Goal: Transaction & Acquisition: Purchase product/service

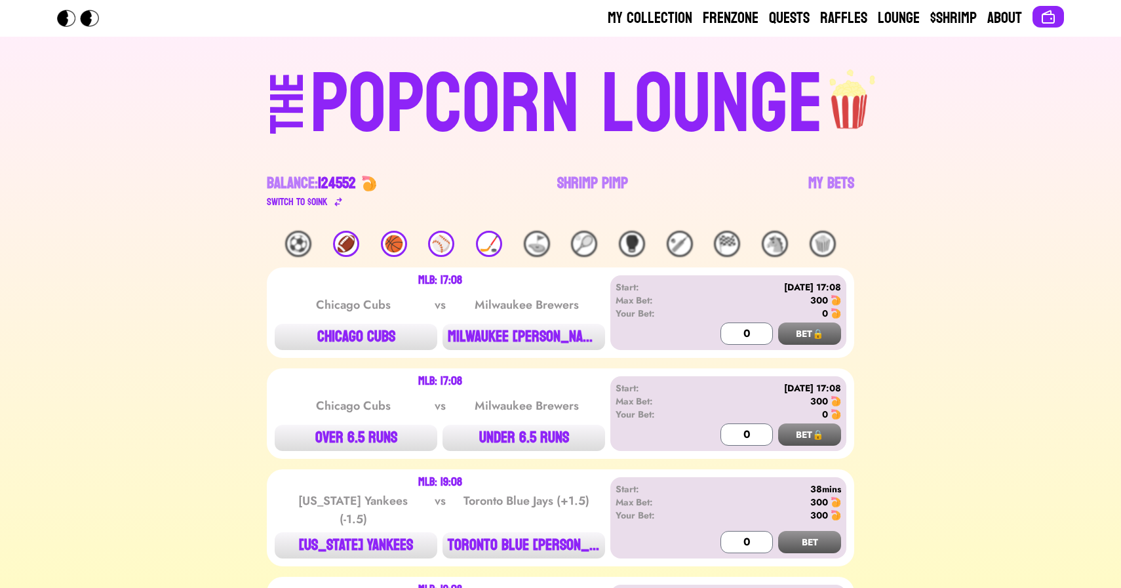
click at [592, 147] on div "POPCORN LOUNGE" at bounding box center [566, 105] width 513 height 84
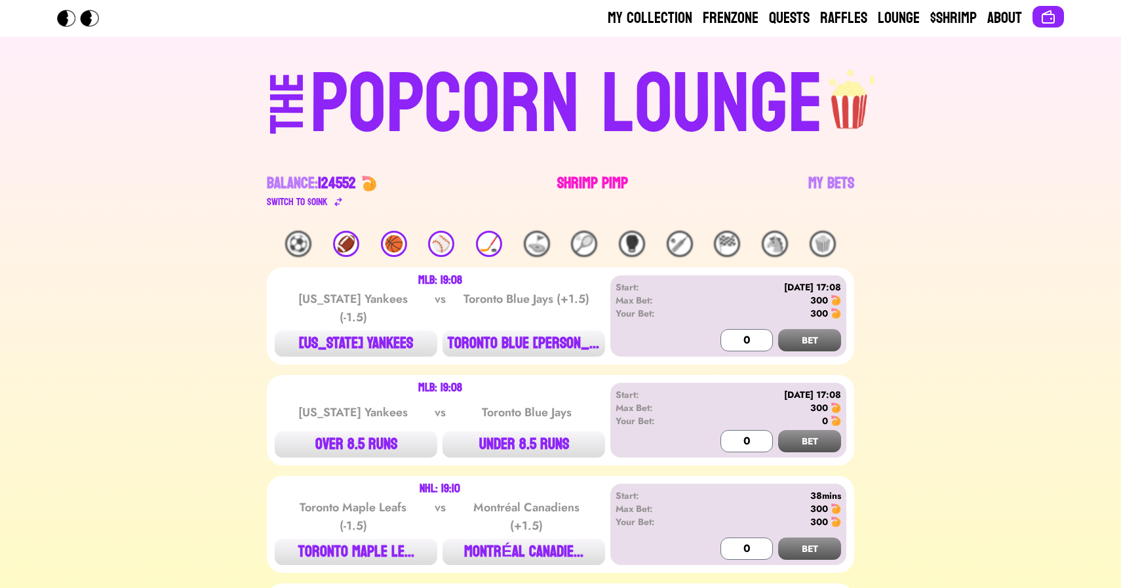
click at [583, 182] on link "Shrimp Pimp" at bounding box center [592, 191] width 71 height 37
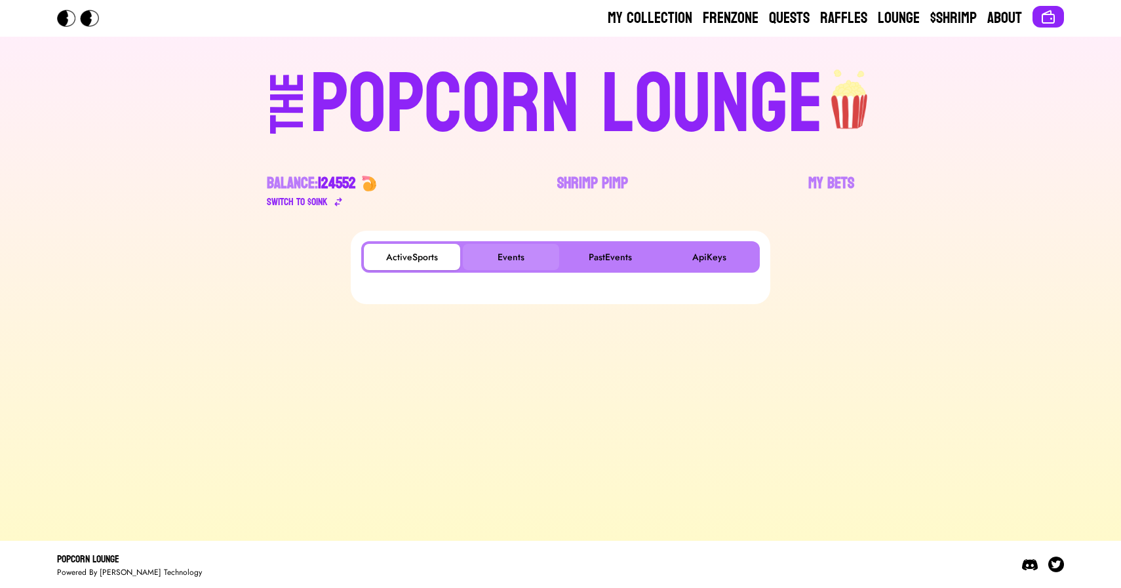
click at [496, 261] on button "Events" at bounding box center [511, 257] width 96 height 26
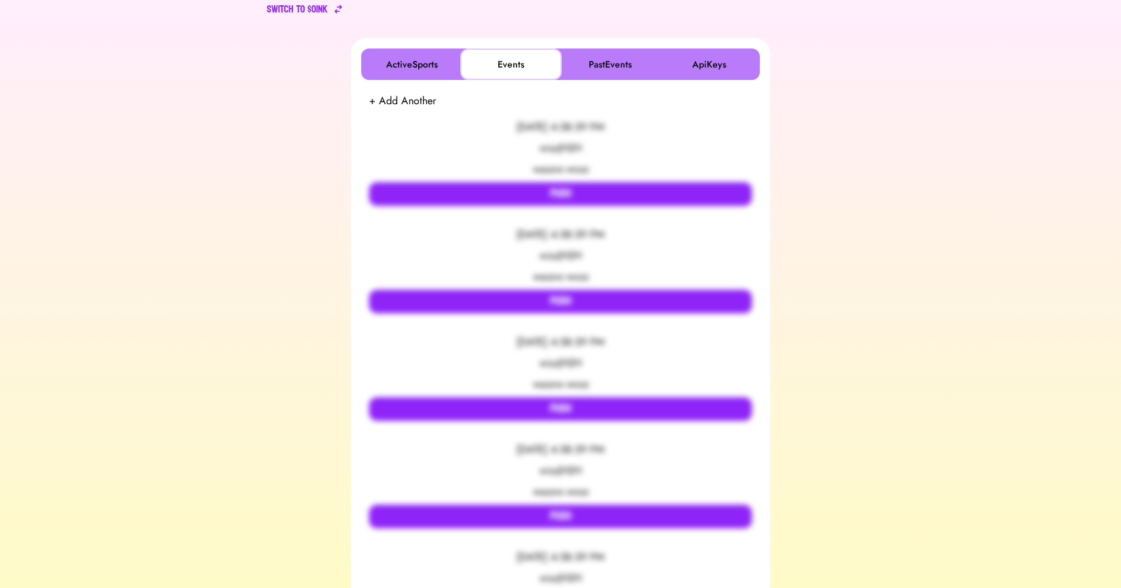
scroll to position [193, 0]
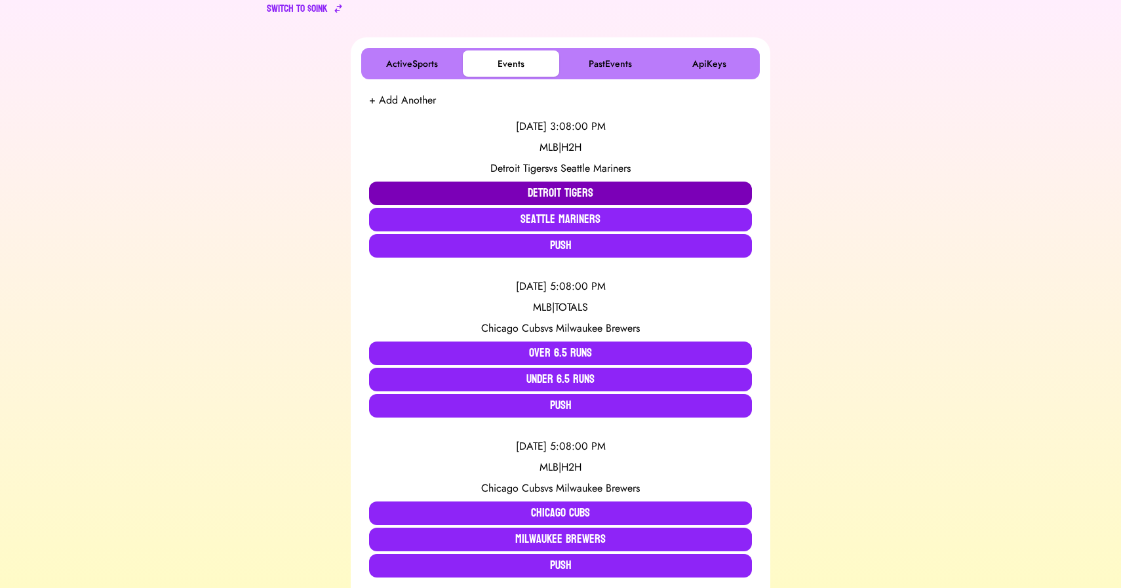
click at [464, 193] on button "Detroit Tigers" at bounding box center [560, 194] width 383 height 24
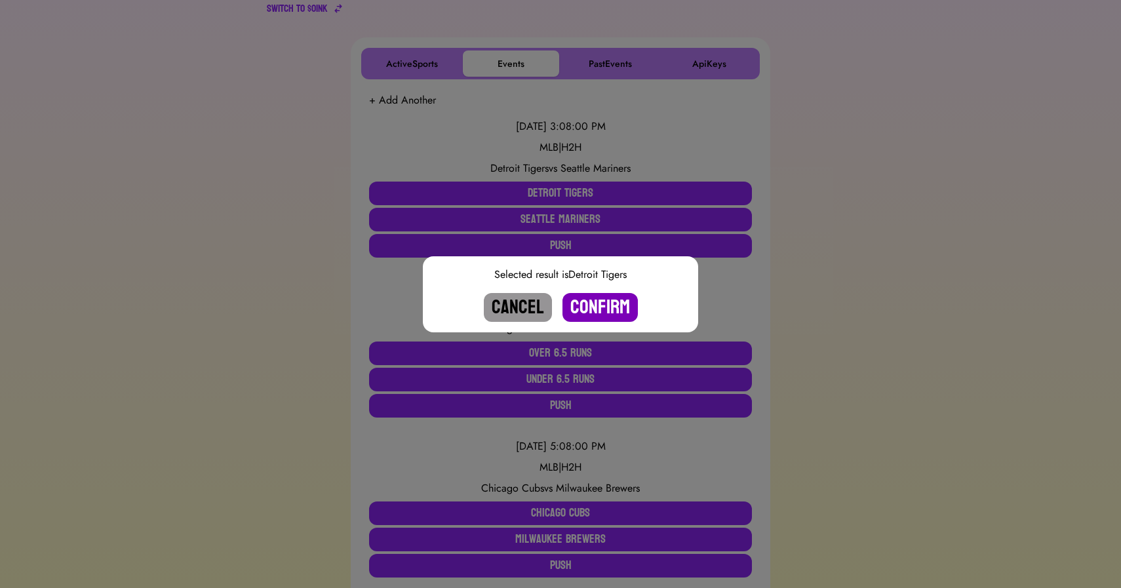
click at [610, 306] on button "Confirm" at bounding box center [600, 307] width 75 height 29
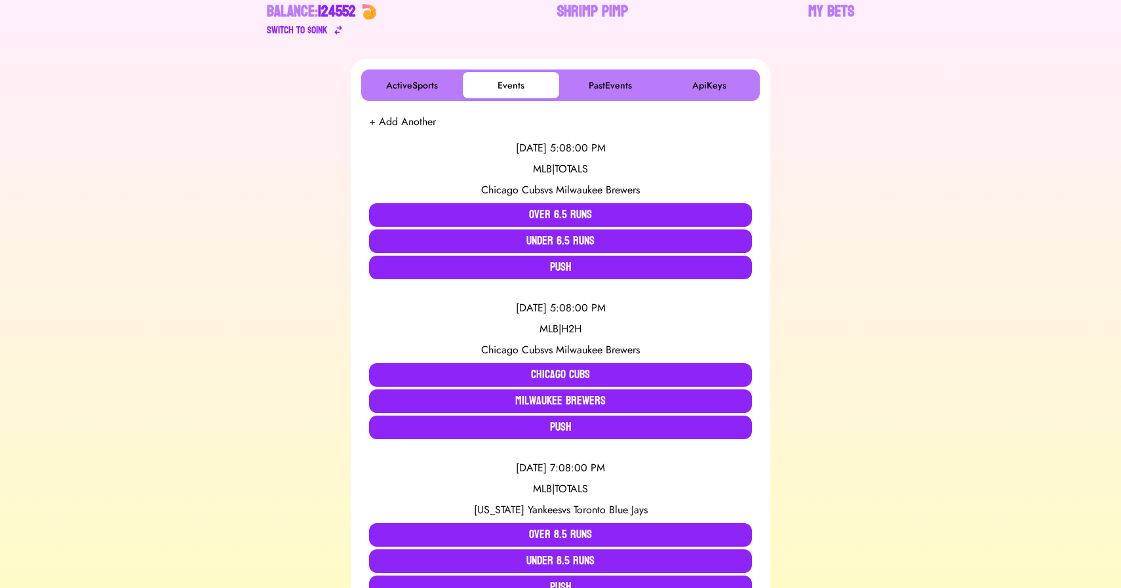
scroll to position [0, 0]
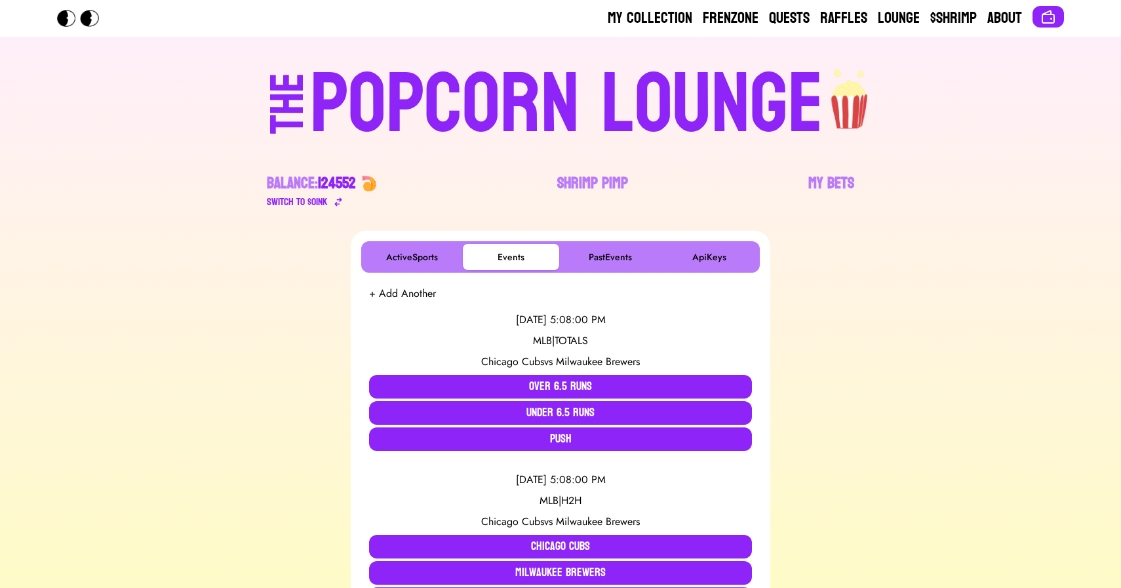
click at [370, 111] on div "POPCORN LOUNGE" at bounding box center [566, 105] width 513 height 84
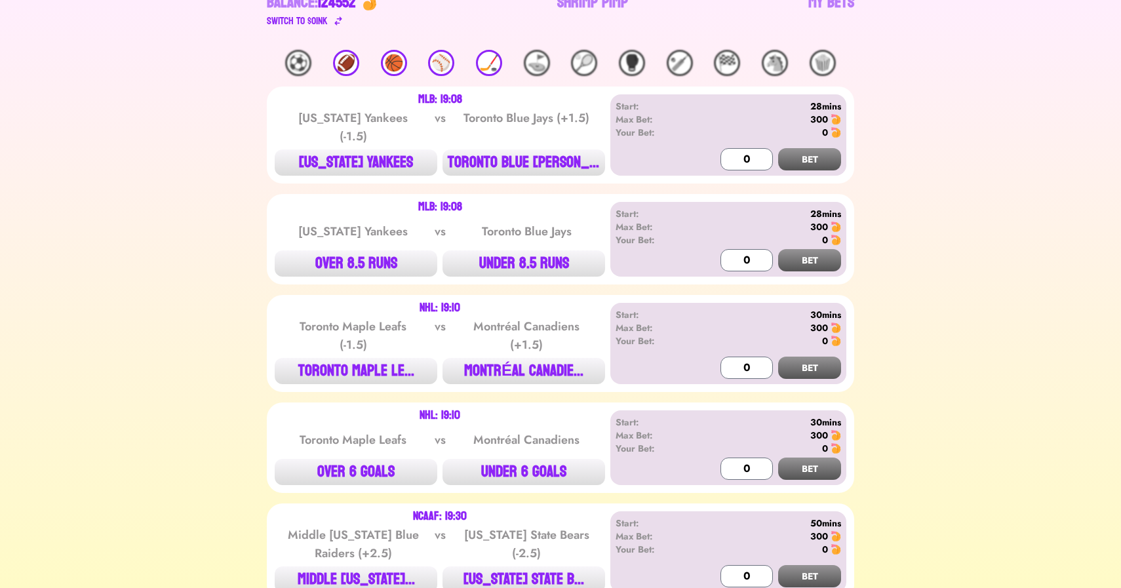
scroll to position [180, 0]
click at [441, 62] on div "⚾️" at bounding box center [441, 63] width 26 height 26
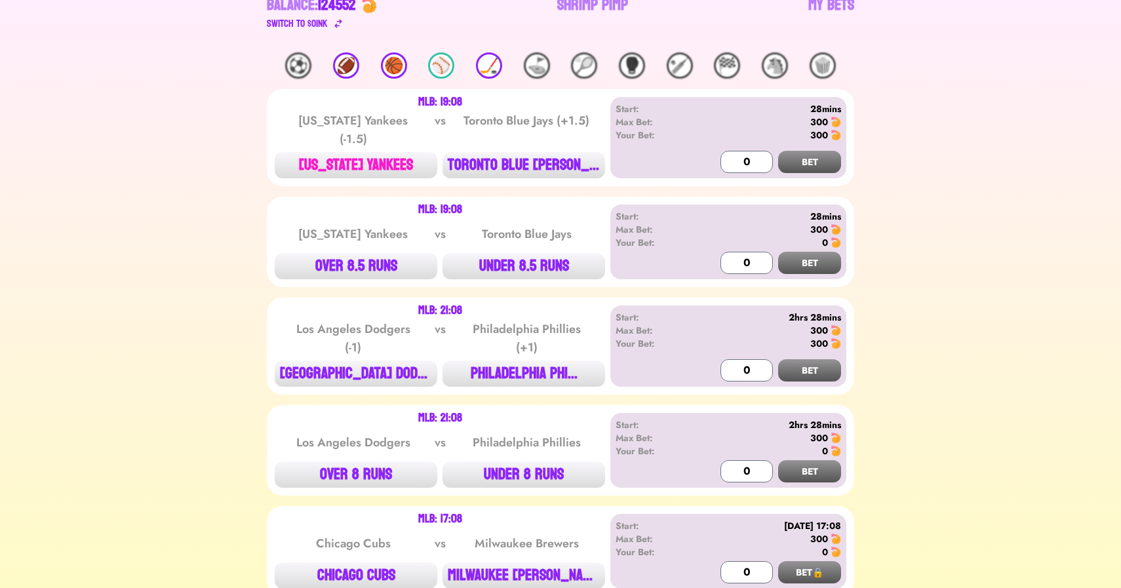
scroll to position [174, 0]
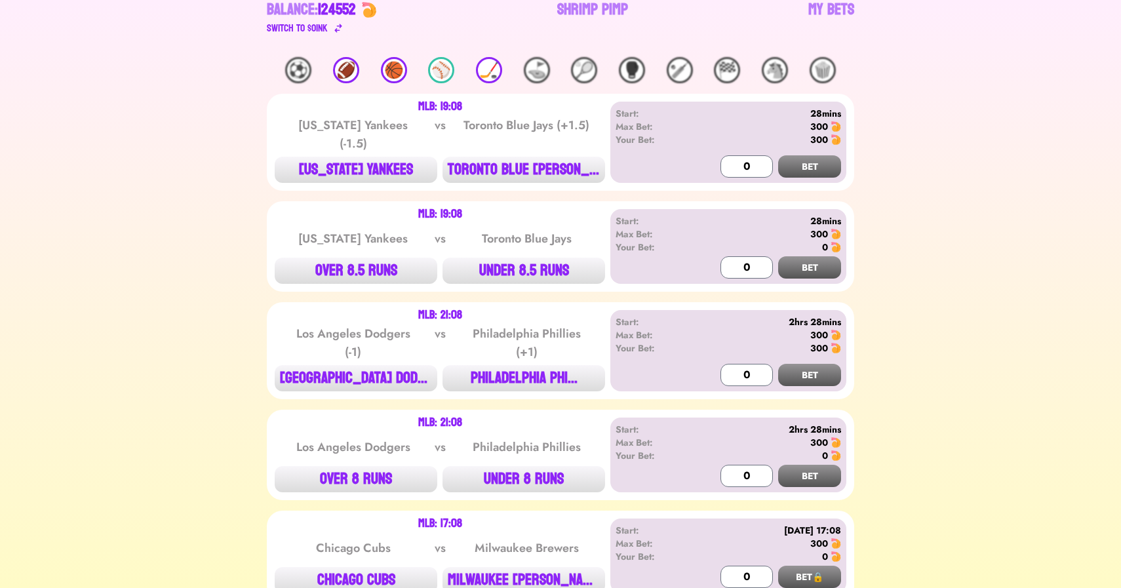
click at [446, 64] on div "⚾️" at bounding box center [441, 70] width 26 height 26
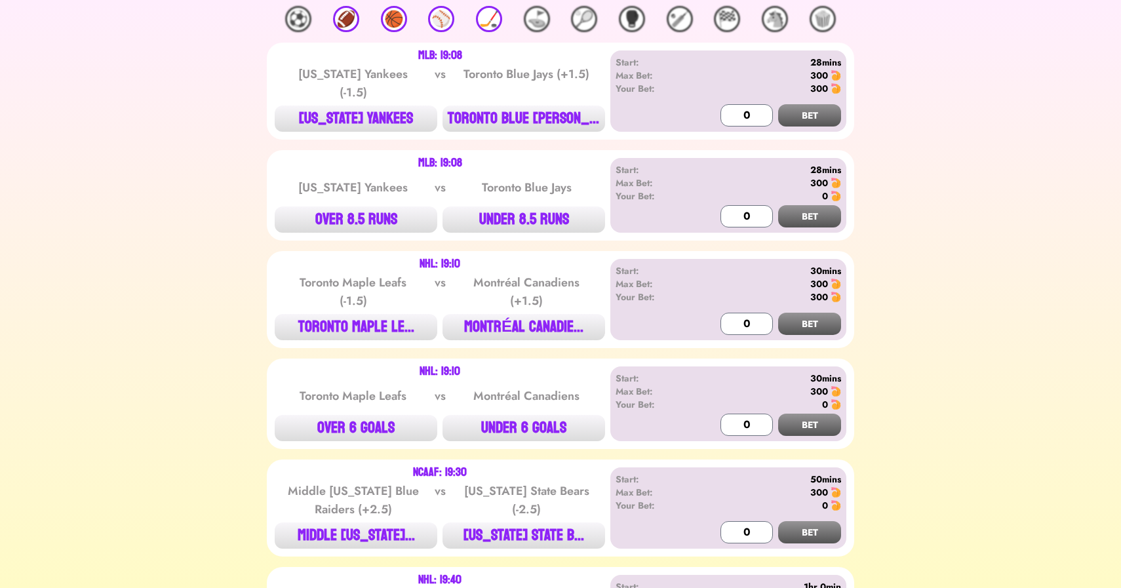
scroll to position [216, 0]
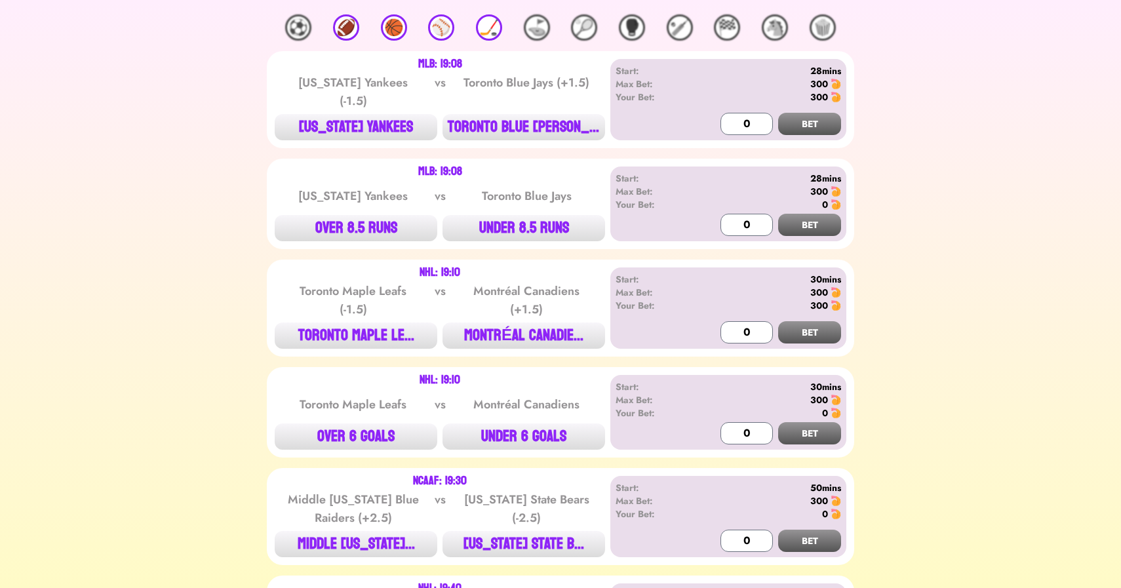
click at [441, 28] on div "⚾️" at bounding box center [441, 27] width 26 height 26
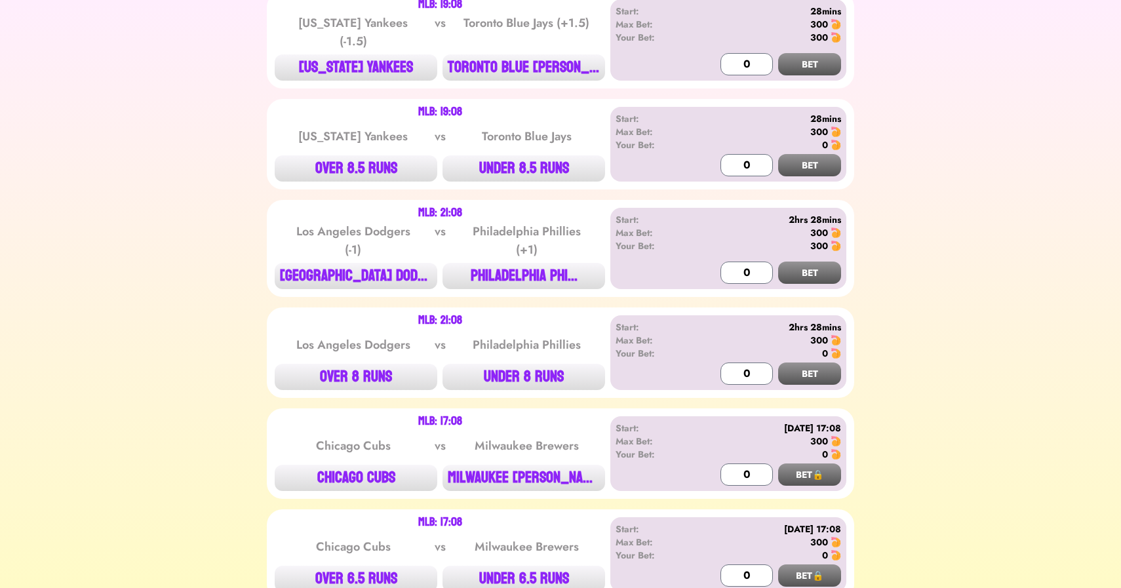
scroll to position [338, 0]
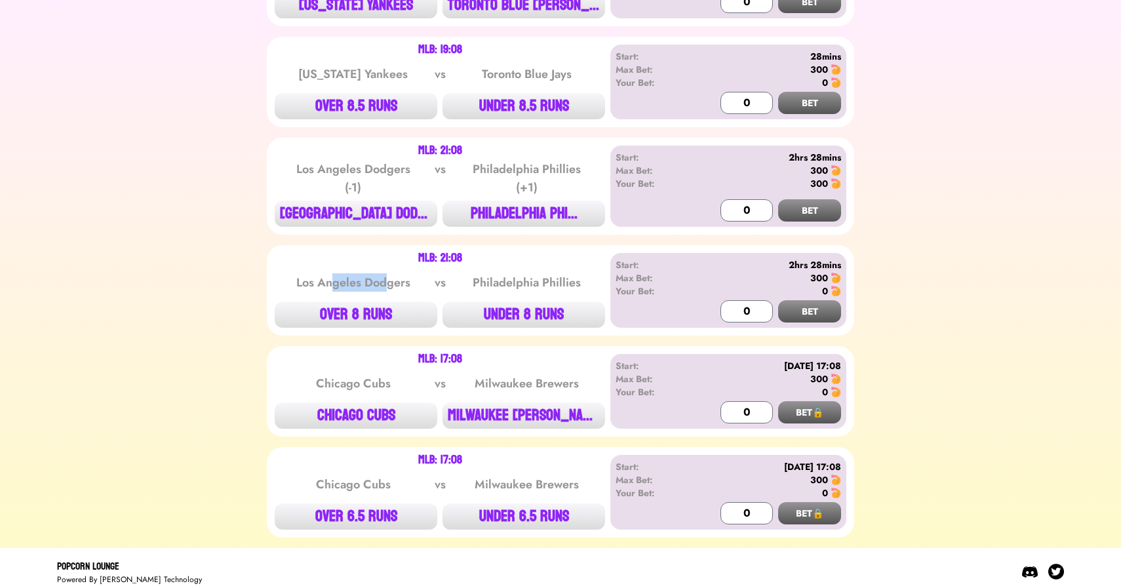
drag, startPoint x: 330, startPoint y: 271, endPoint x: 391, endPoint y: 272, distance: 61.0
click at [391, 273] on div "Los Angeles Dodgers" at bounding box center [353, 282] width 132 height 18
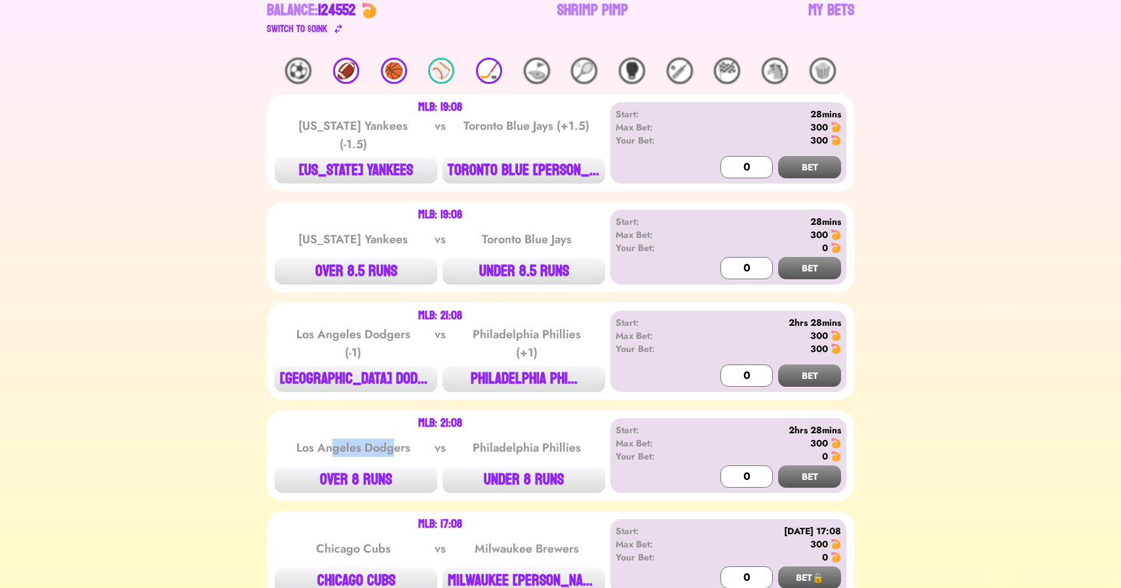
scroll to position [0, 0]
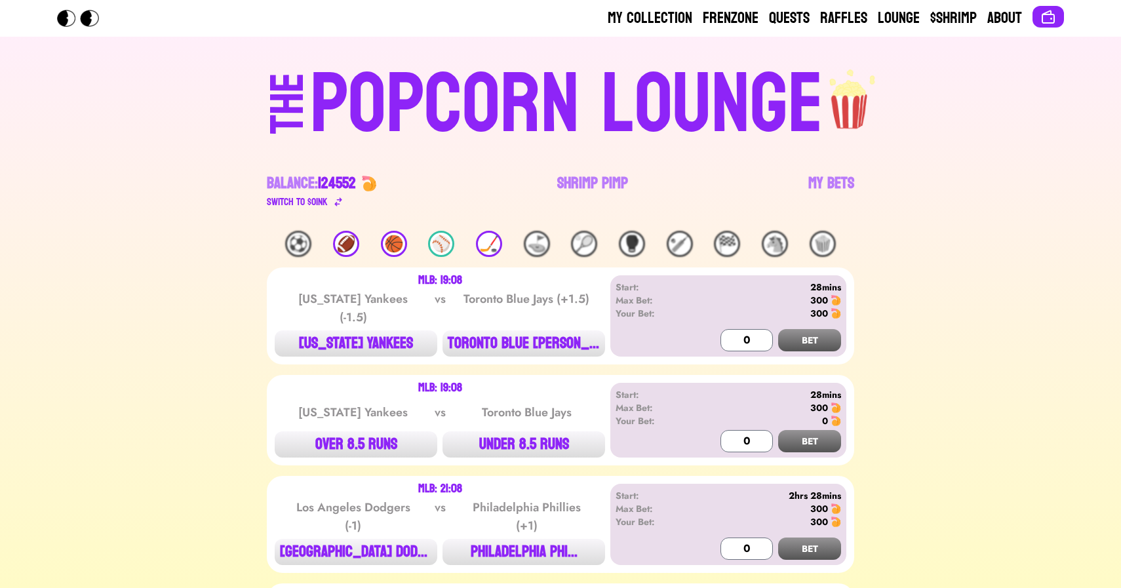
click at [412, 238] on div "⚽️ 🏈 🏀 ⚾️ 🏒 ⛳️ 🎾 🥊 🏏 🏁 🐴 🍿" at bounding box center [560, 244] width 587 height 26
click at [397, 243] on div "🏀" at bounding box center [394, 244] width 26 height 26
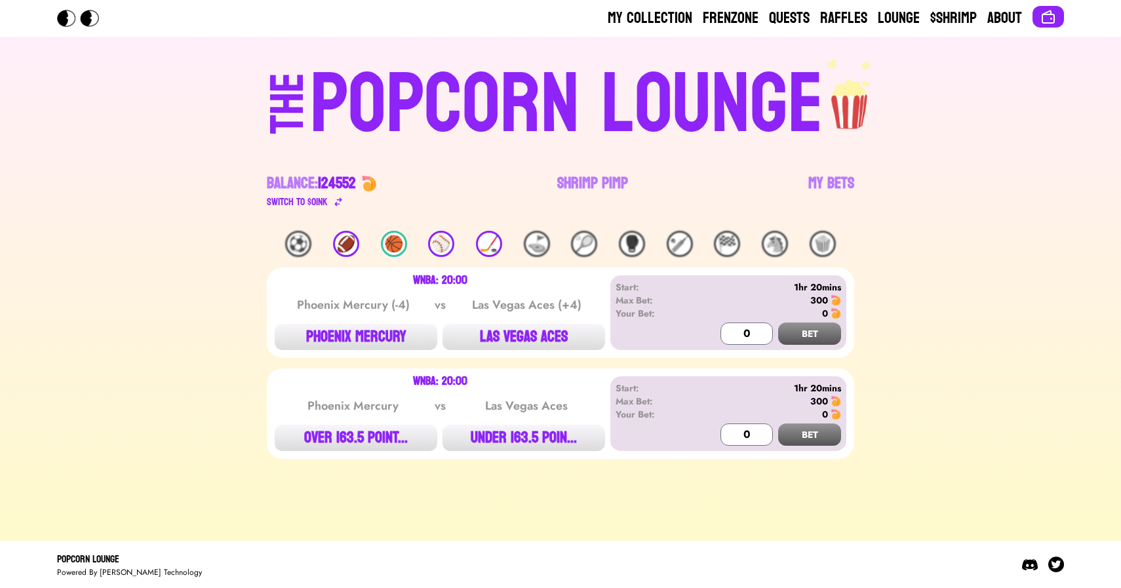
click at [340, 240] on div "🏈" at bounding box center [346, 244] width 26 height 26
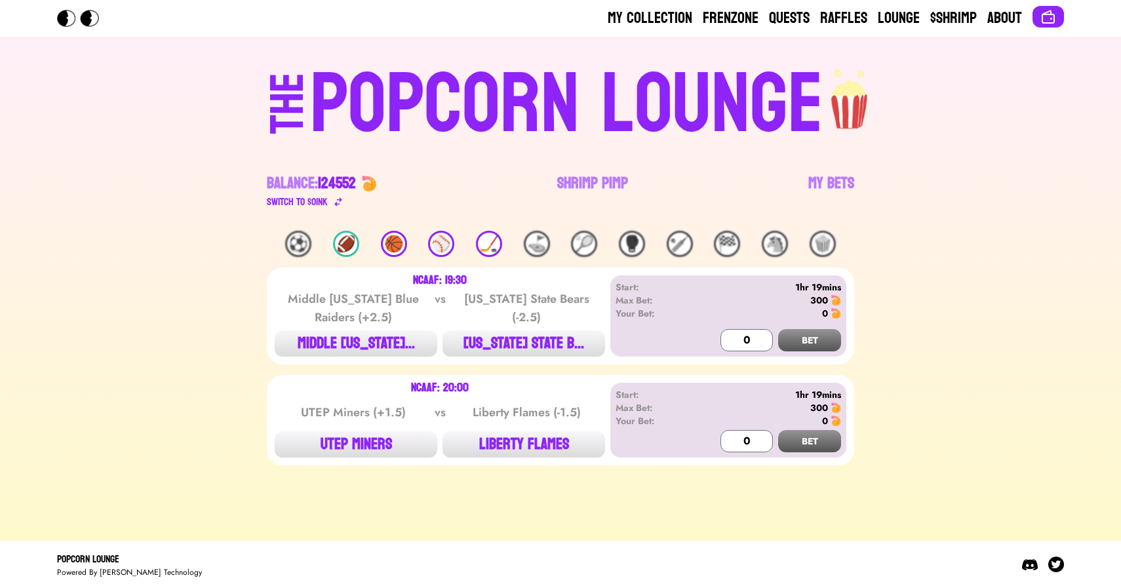
click at [491, 240] on div "🏒" at bounding box center [489, 244] width 26 height 26
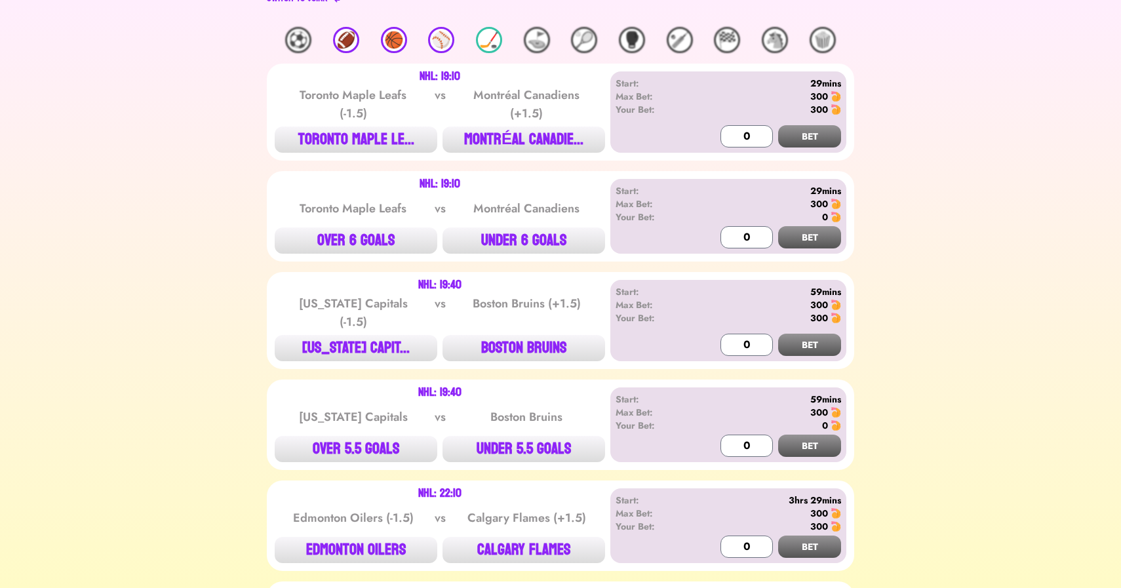
scroll to position [207, 0]
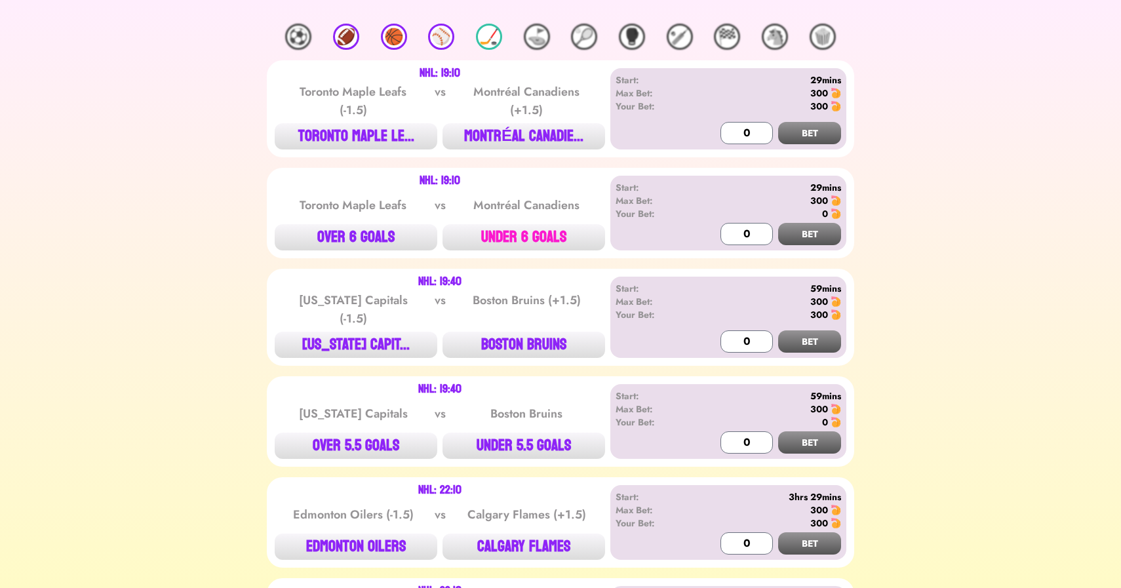
click at [524, 237] on button "UNDER 6 GOALS" at bounding box center [524, 237] width 163 height 26
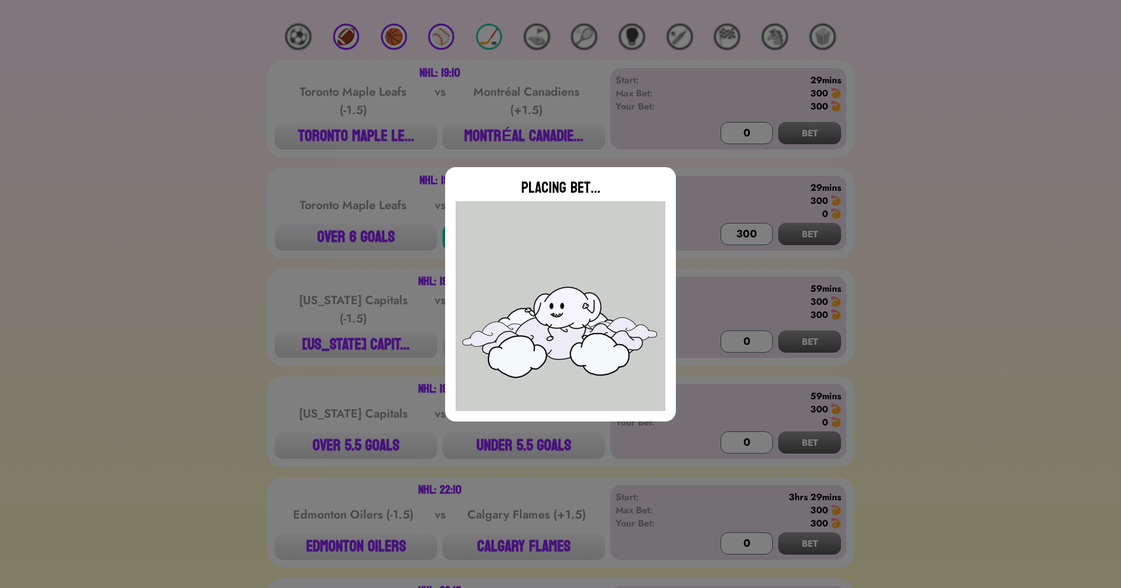
type input "0"
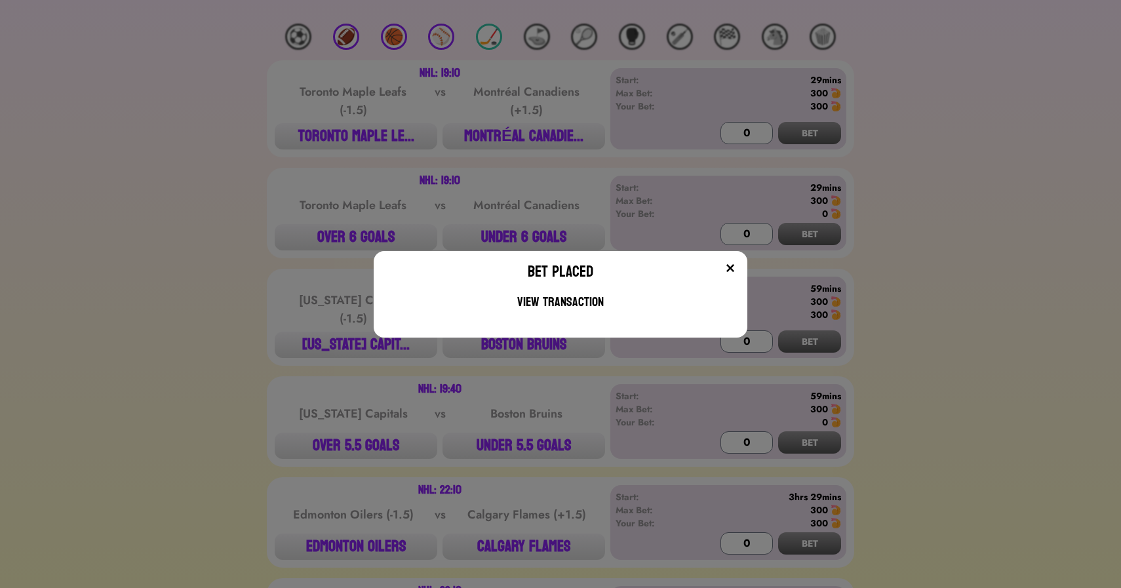
click at [218, 256] on div "Bet Placed View Transaction" at bounding box center [560, 294] width 1121 height 588
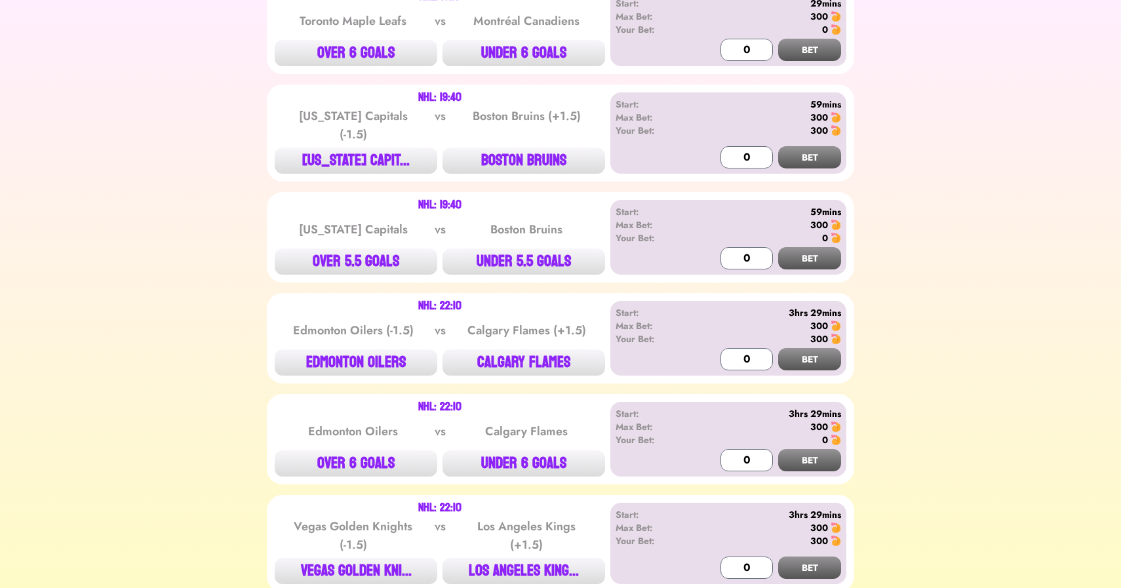
scroll to position [475, 0]
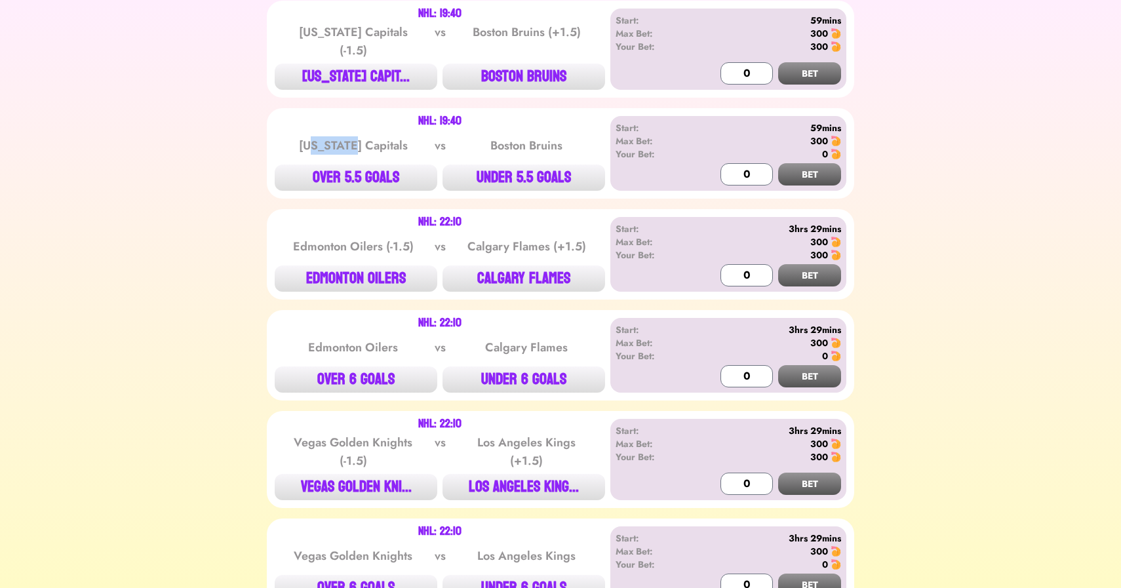
drag, startPoint x: 315, startPoint y: 145, endPoint x: 357, endPoint y: 145, distance: 42.6
click at [357, 145] on div "[US_STATE] Capitals" at bounding box center [353, 145] width 132 height 18
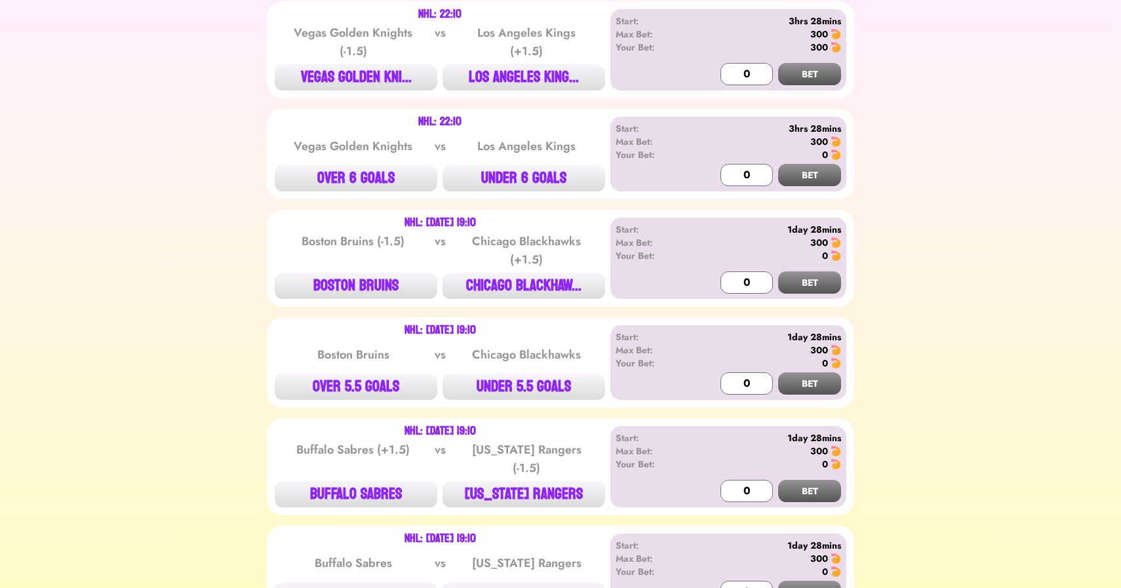
scroll to position [964, 0]
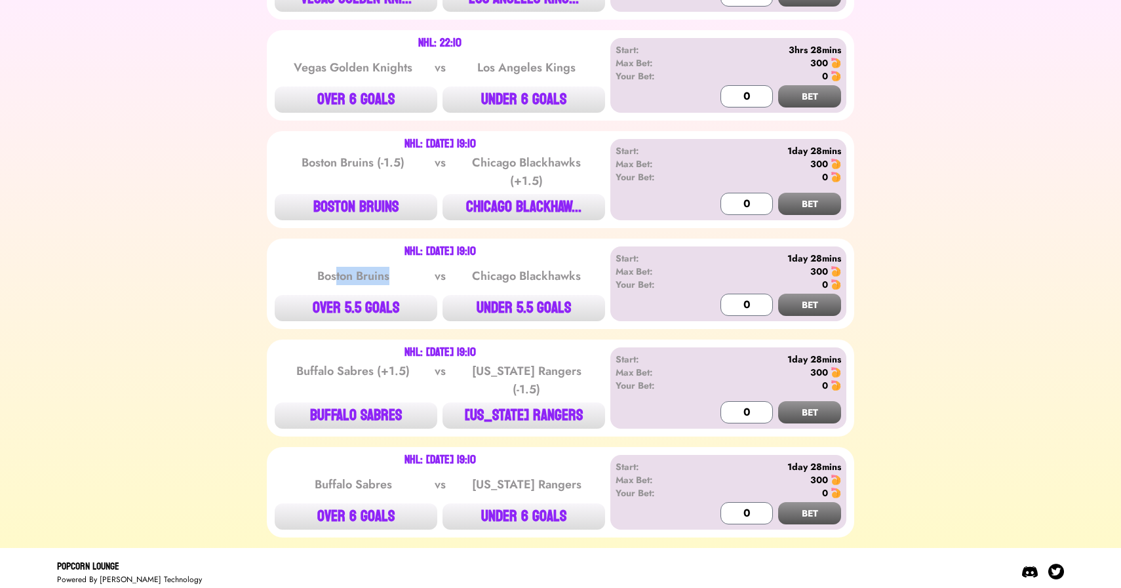
drag, startPoint x: 338, startPoint y: 287, endPoint x: 336, endPoint y: 274, distance: 13.3
click at [336, 274] on div "Boston Bruins vs Chicago Blackhawks" at bounding box center [440, 276] width 330 height 26
